Goal: Information Seeking & Learning: Learn about a topic

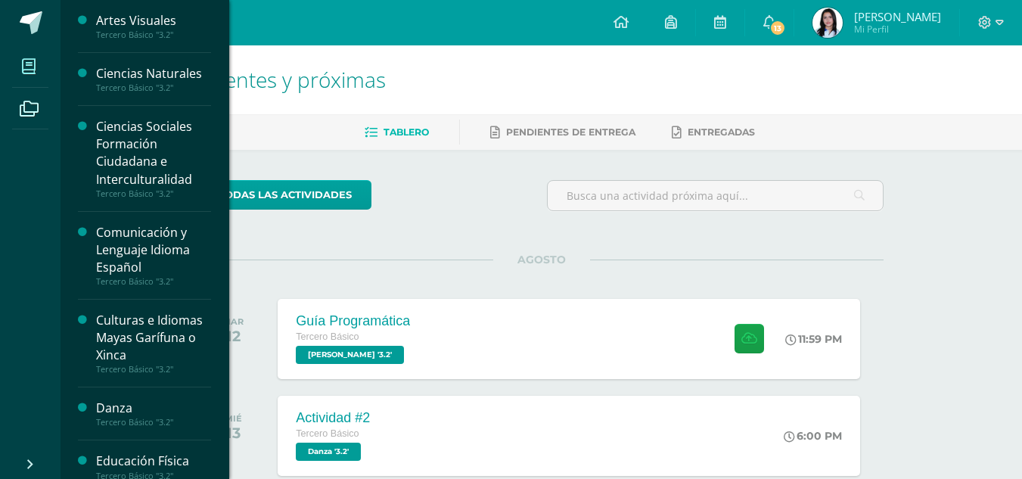
scroll to position [561, 0]
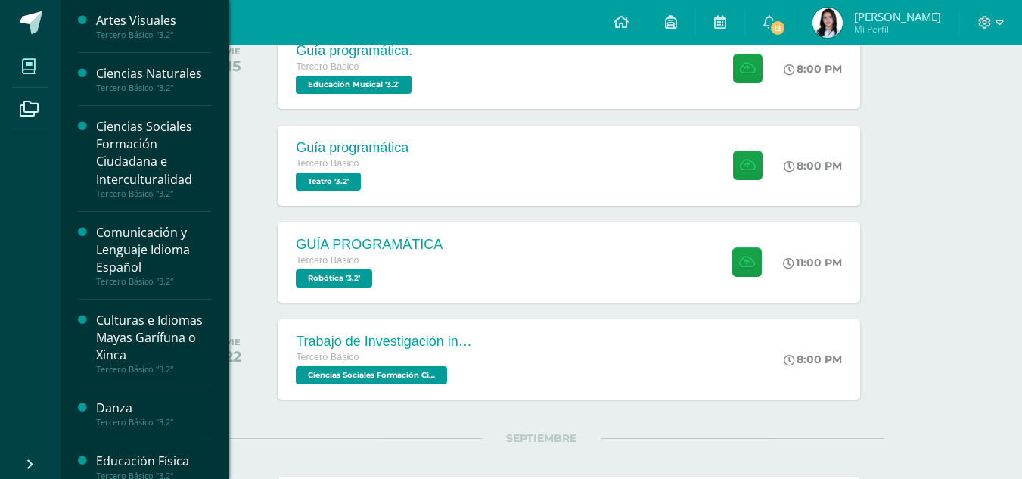
click at [24, 78] on span at bounding box center [29, 66] width 34 height 34
click at [190, 76] on div "Ciencias Naturales" at bounding box center [153, 73] width 115 height 17
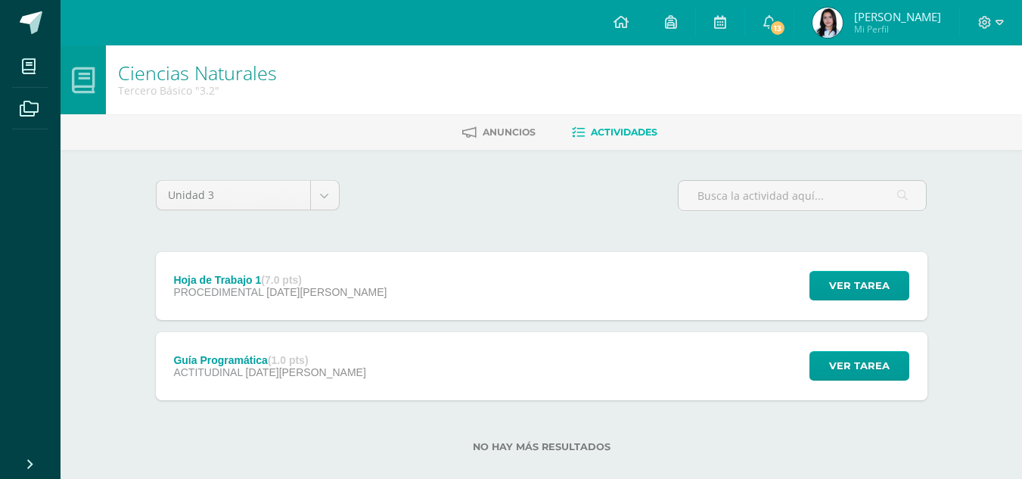
click at [816, 302] on div "Ver tarea" at bounding box center [857, 286] width 141 height 68
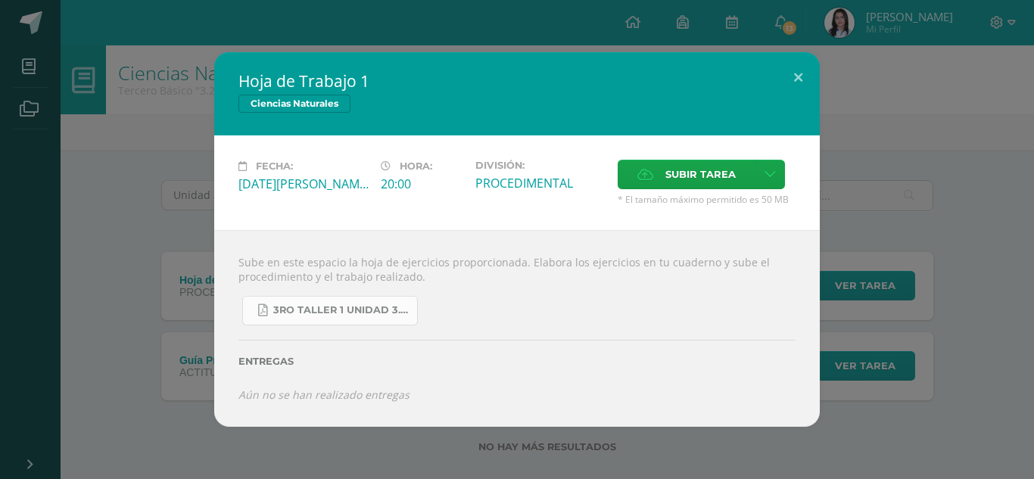
click at [352, 311] on span "3ro Taller 1 unidad 3.pdf" at bounding box center [341, 310] width 136 height 12
